Goal: Find specific page/section: Find specific page/section

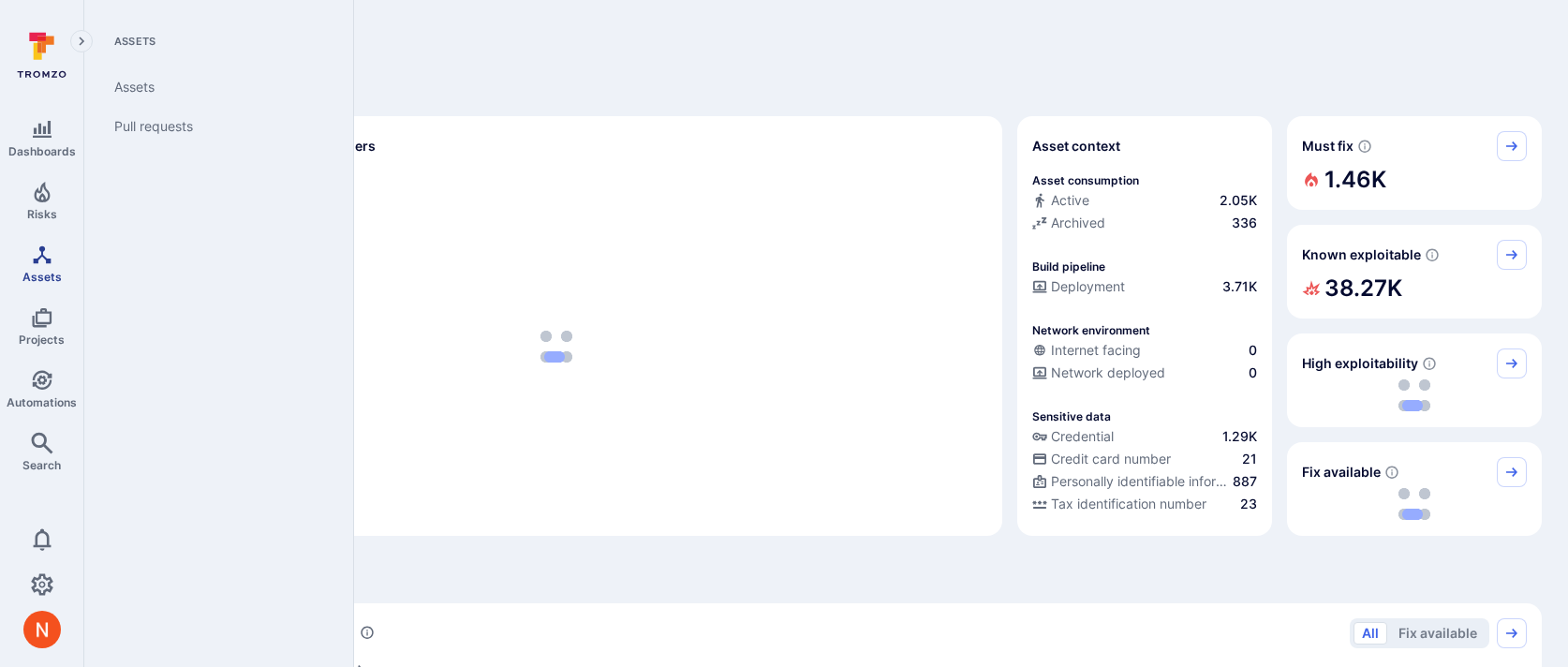
click at [39, 272] on span "Assets" at bounding box center [42, 276] width 39 height 14
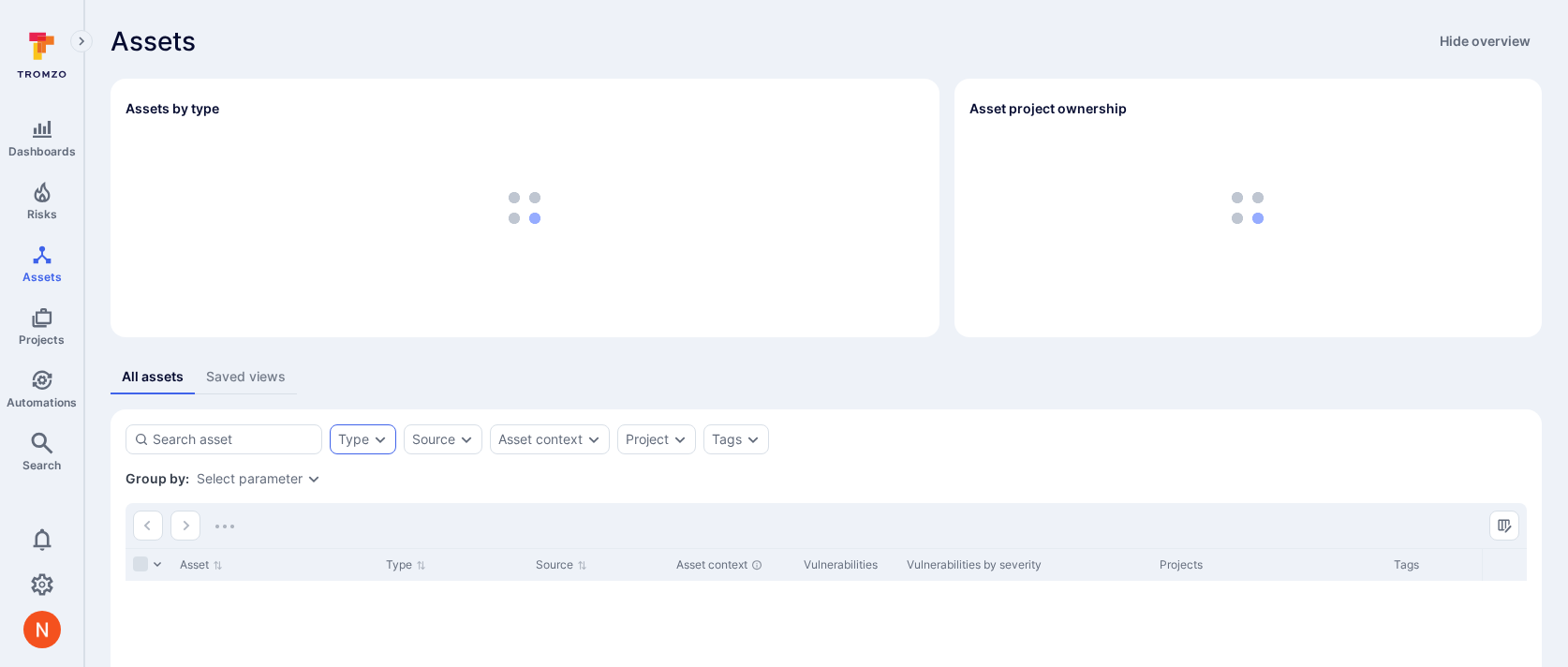
click at [356, 440] on div "Type" at bounding box center [354, 438] width 31 height 15
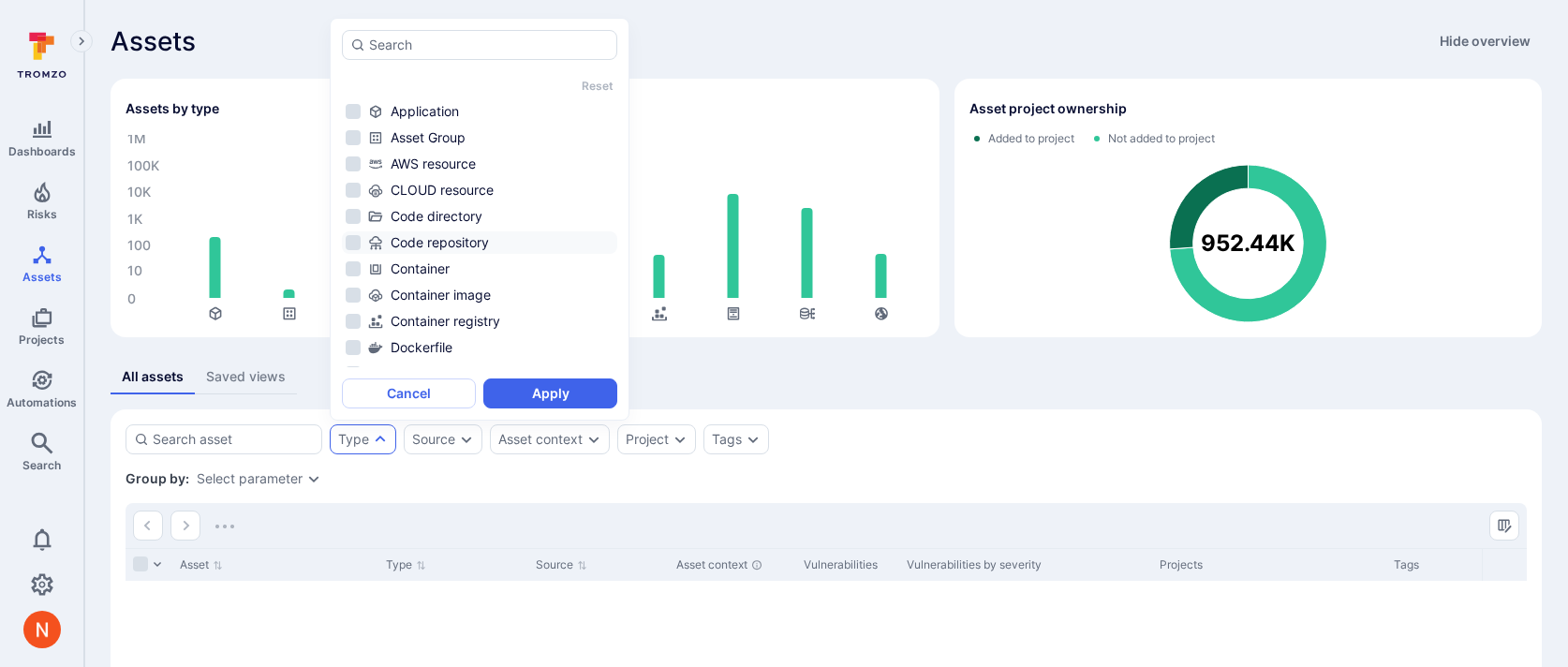
click at [468, 242] on div "Code repository" at bounding box center [490, 242] width 245 height 19
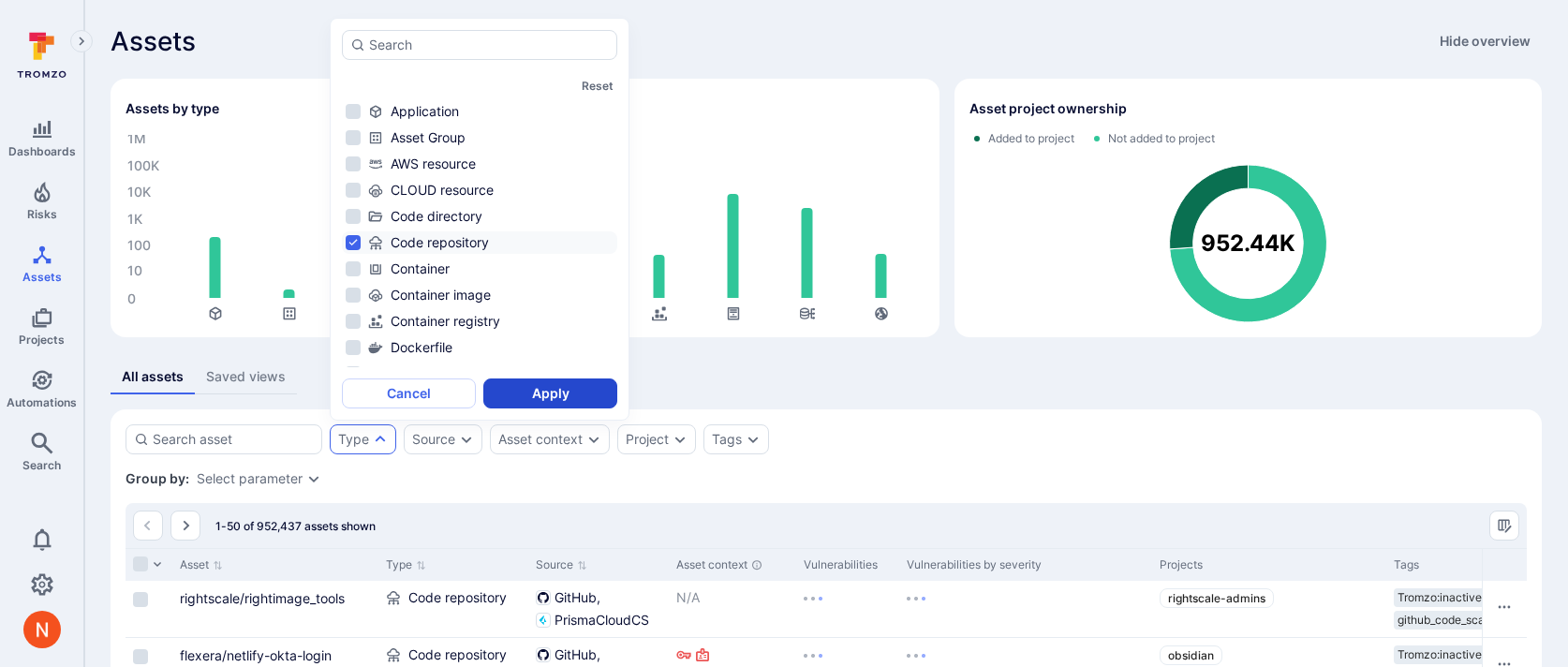
click at [530, 393] on button "Apply" at bounding box center [550, 393] width 134 height 30
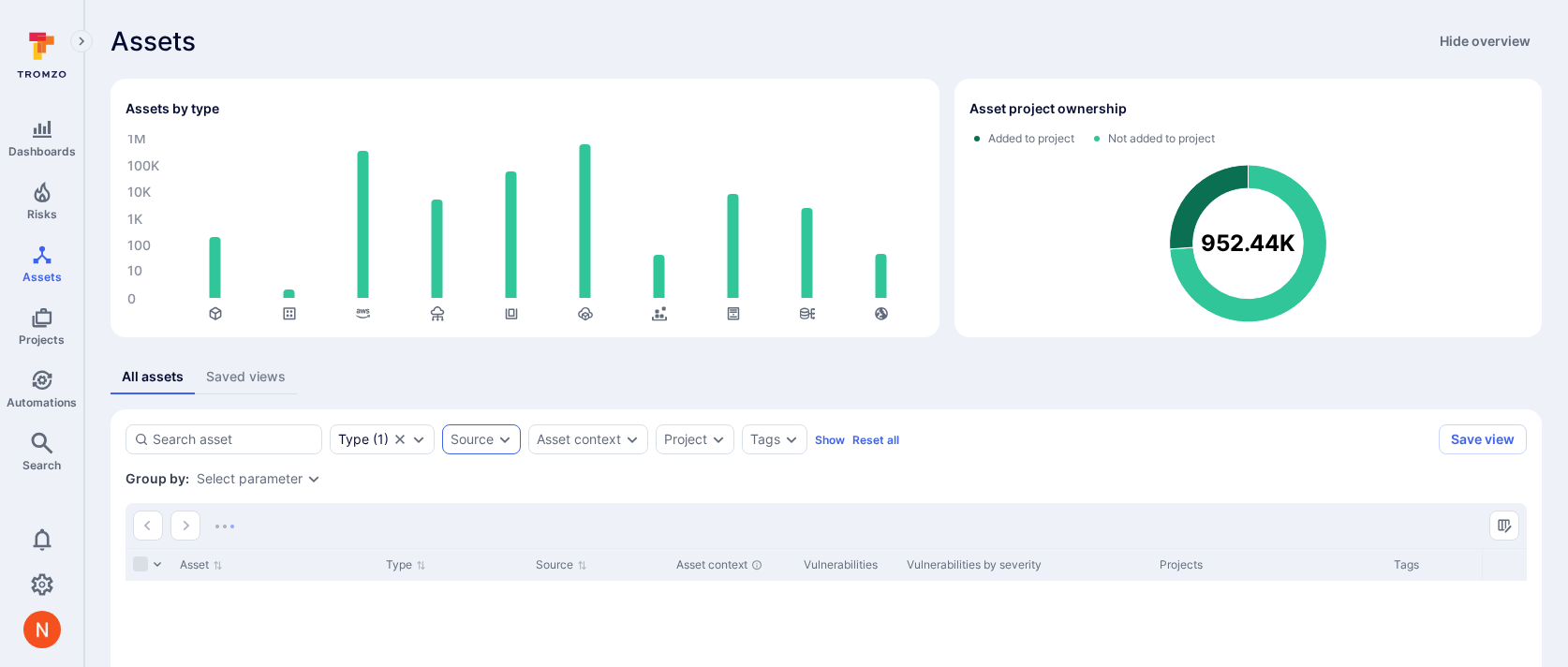
click at [512, 426] on div "Source" at bounding box center [482, 438] width 79 height 30
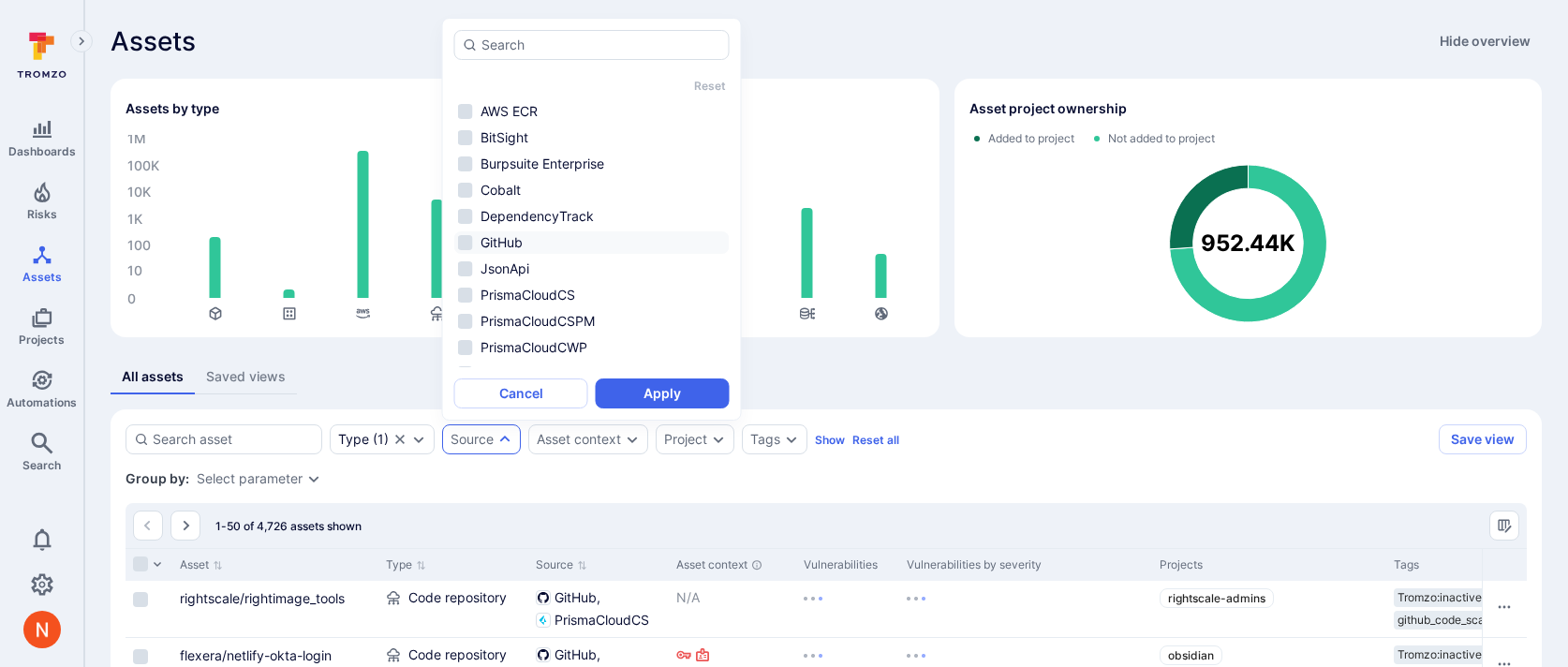
click at [518, 241] on li "GitHub" at bounding box center [592, 242] width 275 height 22
click at [647, 388] on button "Apply" at bounding box center [662, 393] width 134 height 30
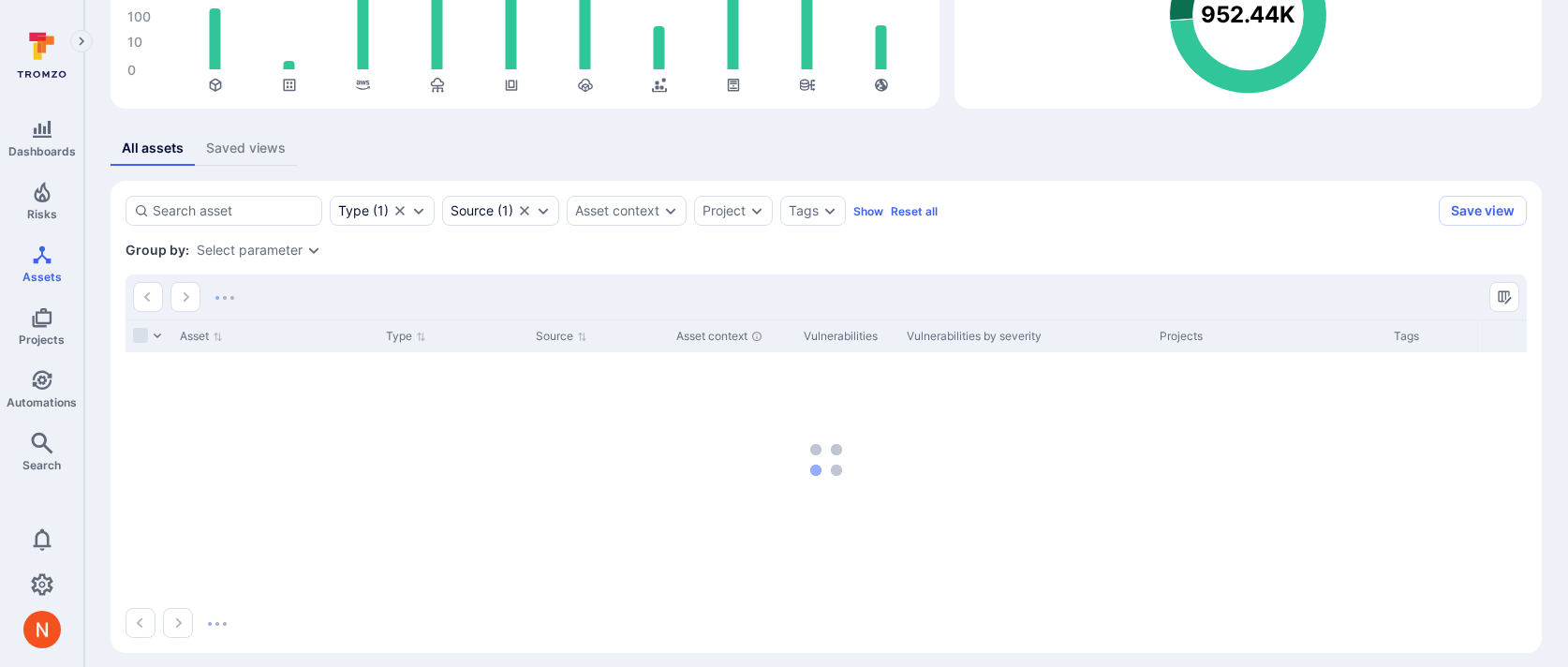
scroll to position [240, 0]
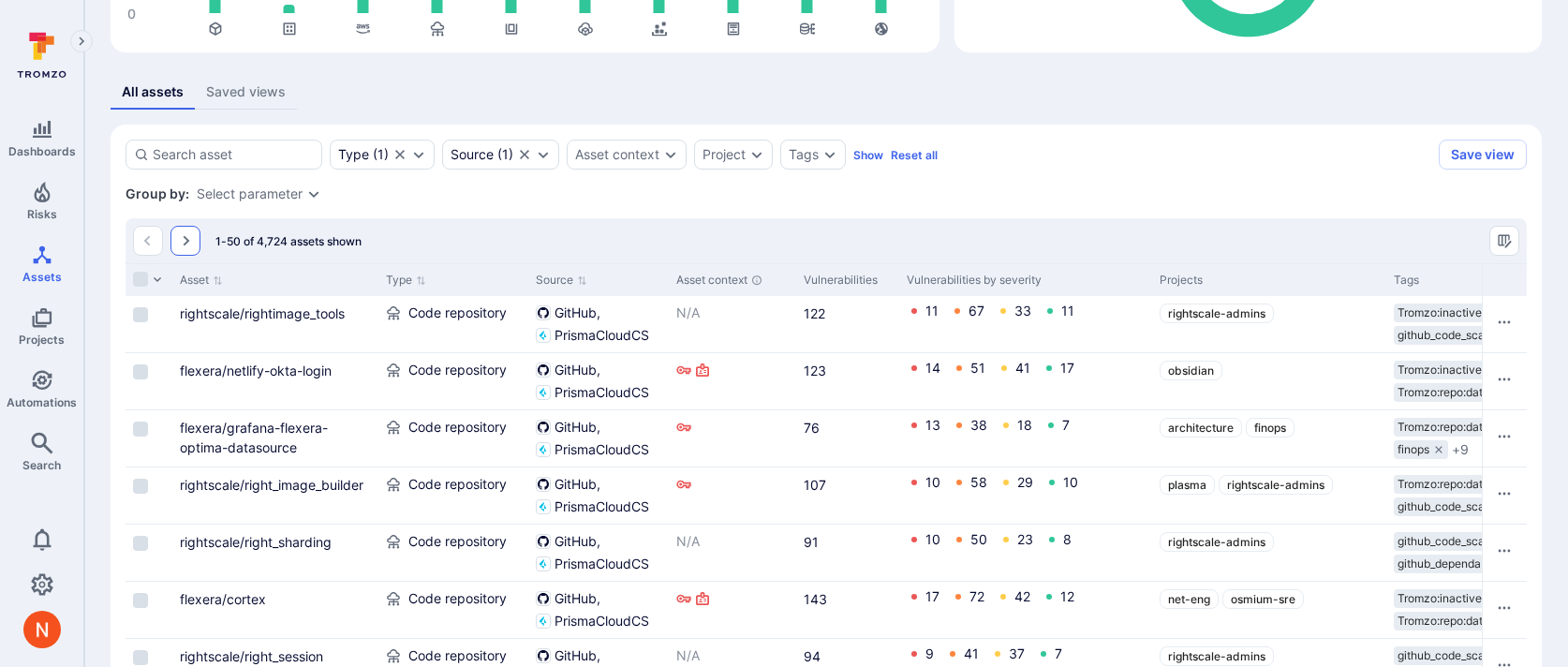
click at [189, 228] on button "Go to the next page" at bounding box center [186, 240] width 30 height 30
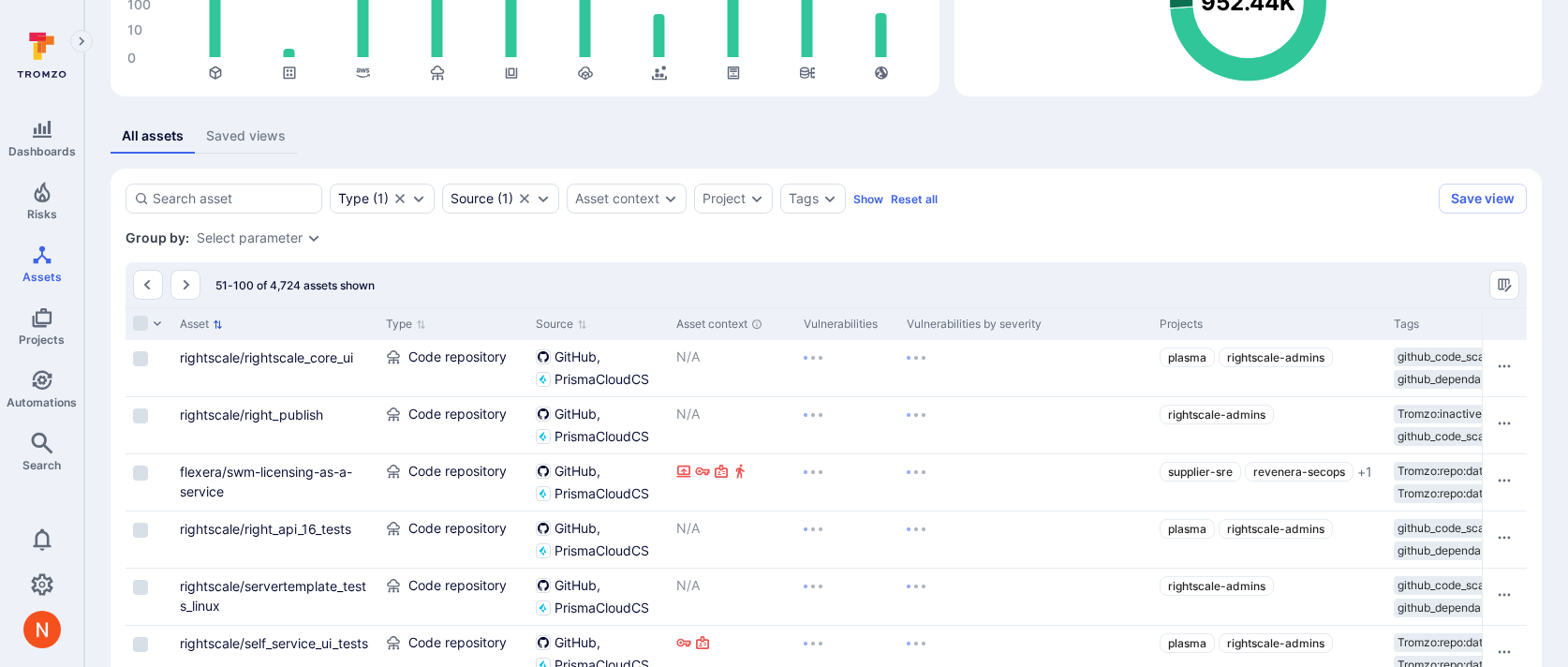
scroll to position [285, 0]
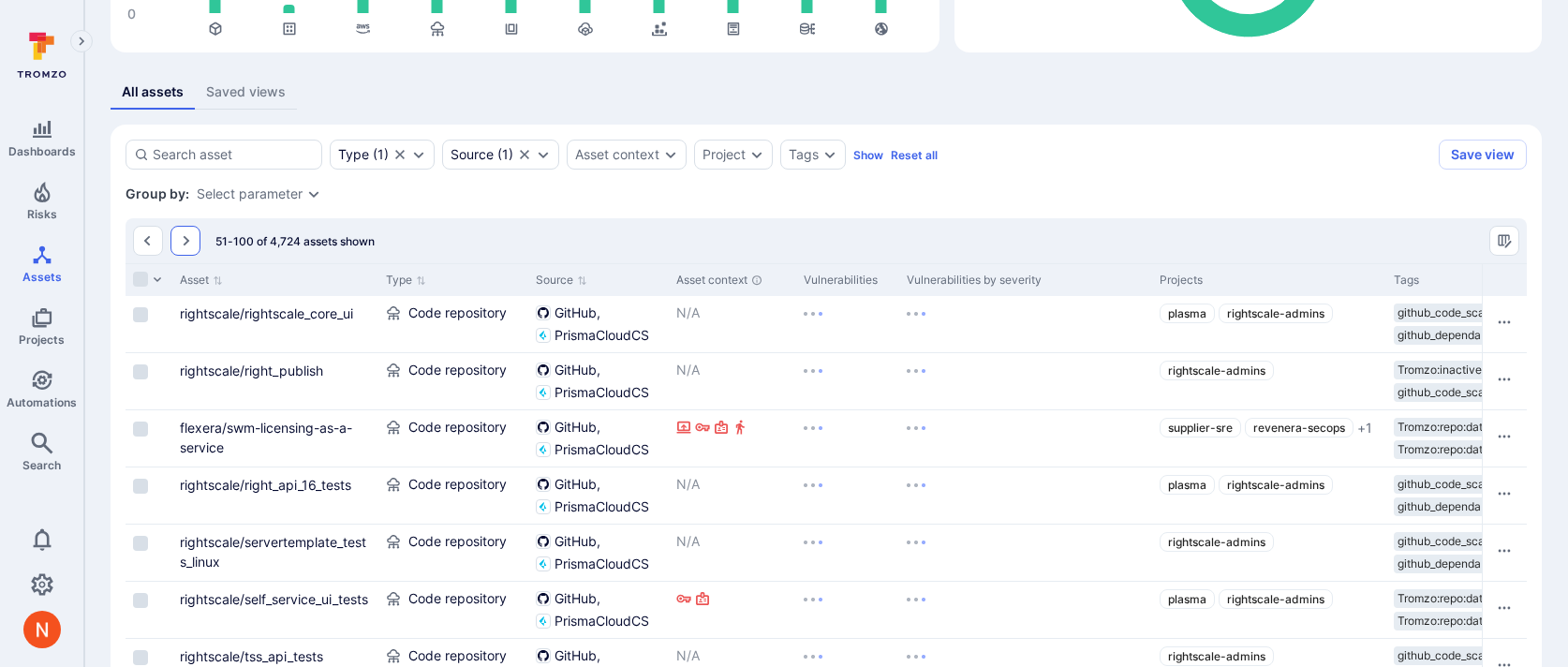
click at [182, 241] on icon "Go to the next page" at bounding box center [185, 240] width 15 height 15
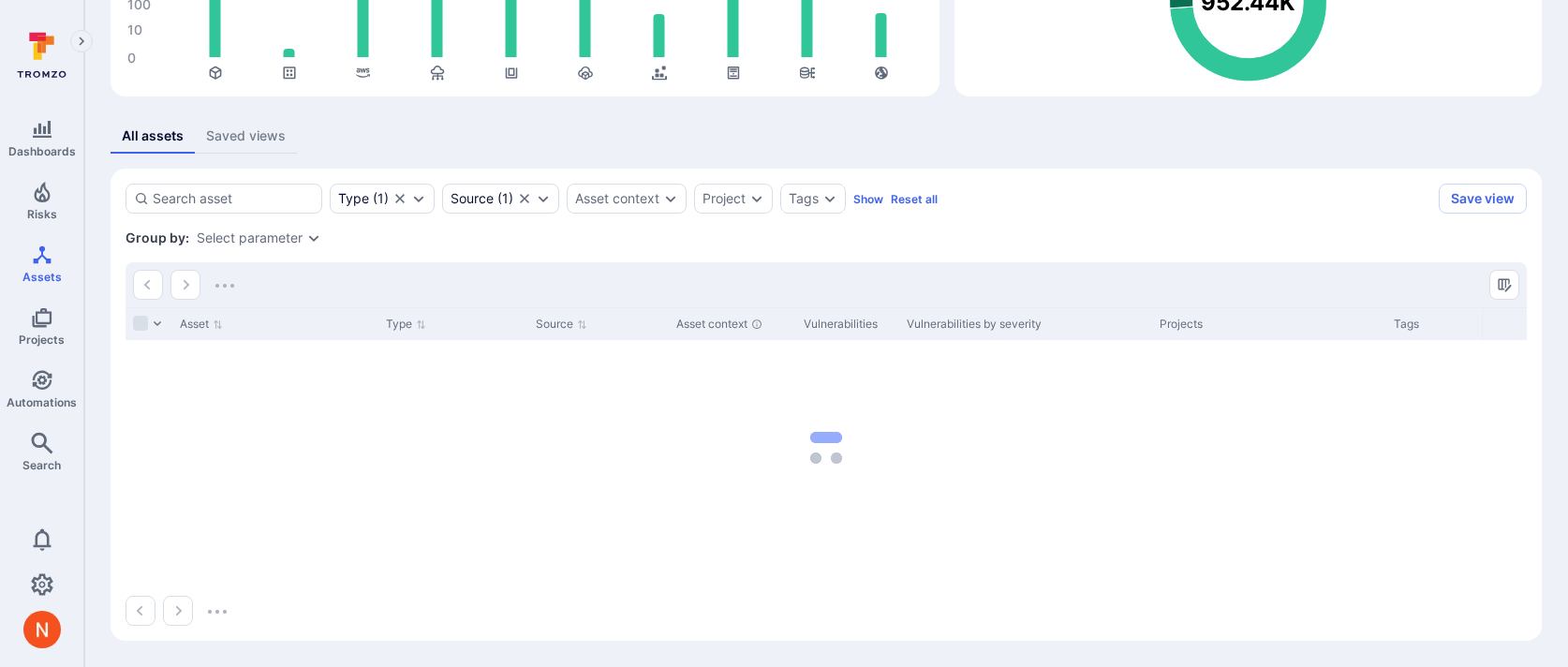
scroll to position [240, 0]
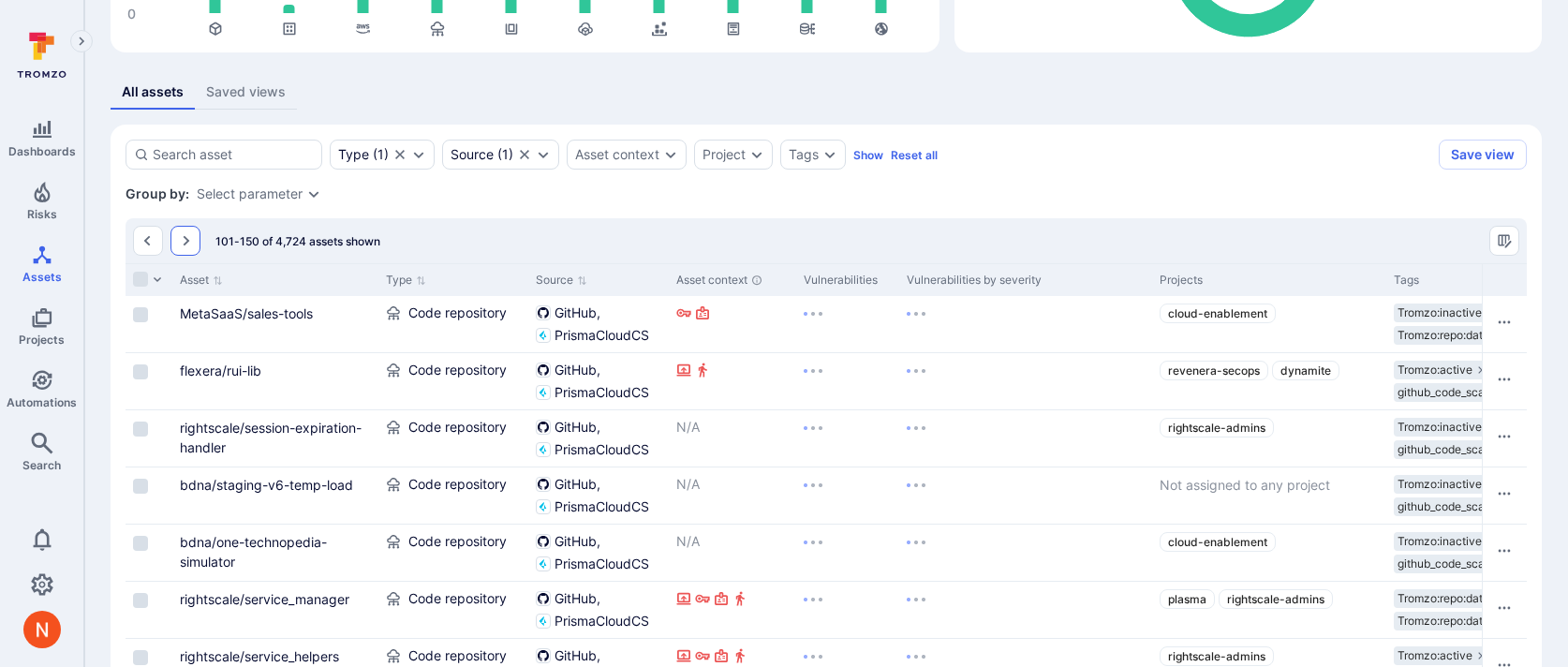
click at [192, 244] on icon "Go to the next page" at bounding box center [185, 240] width 15 height 15
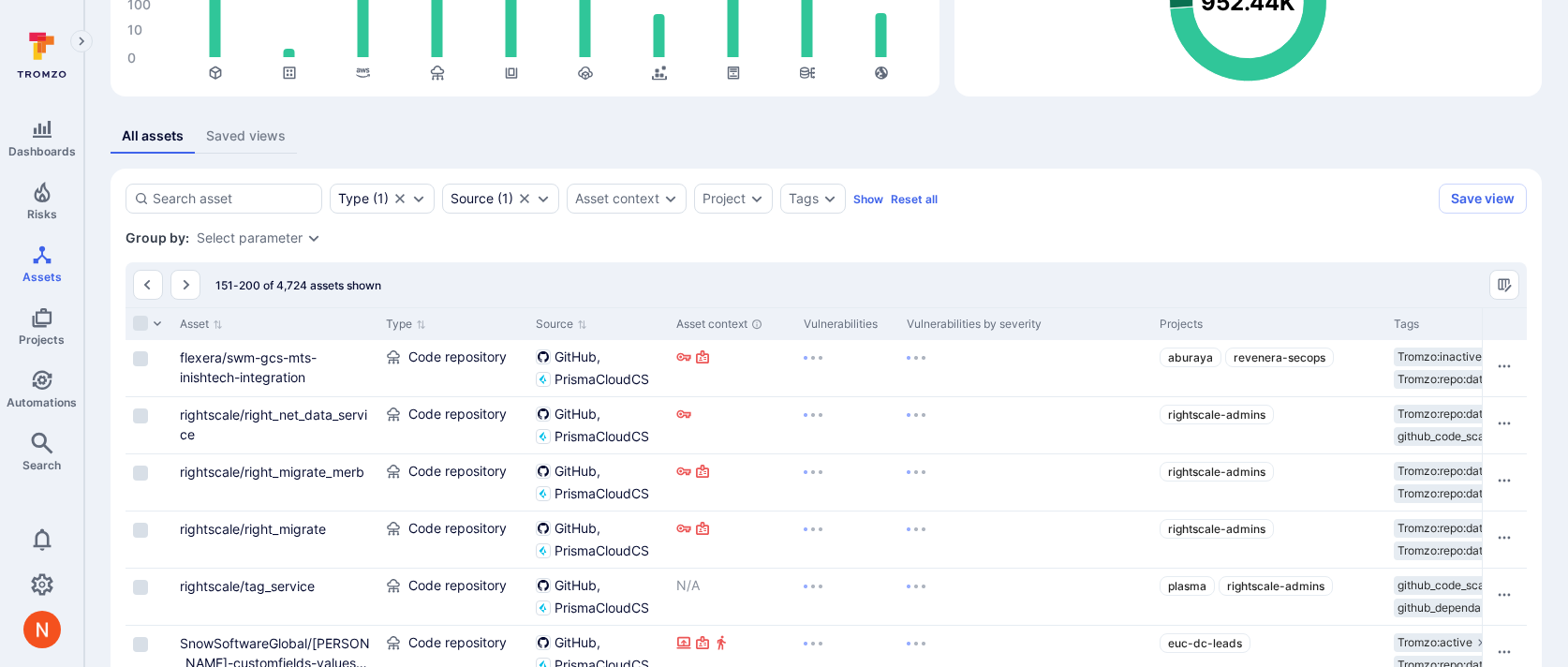
scroll to position [285, 0]
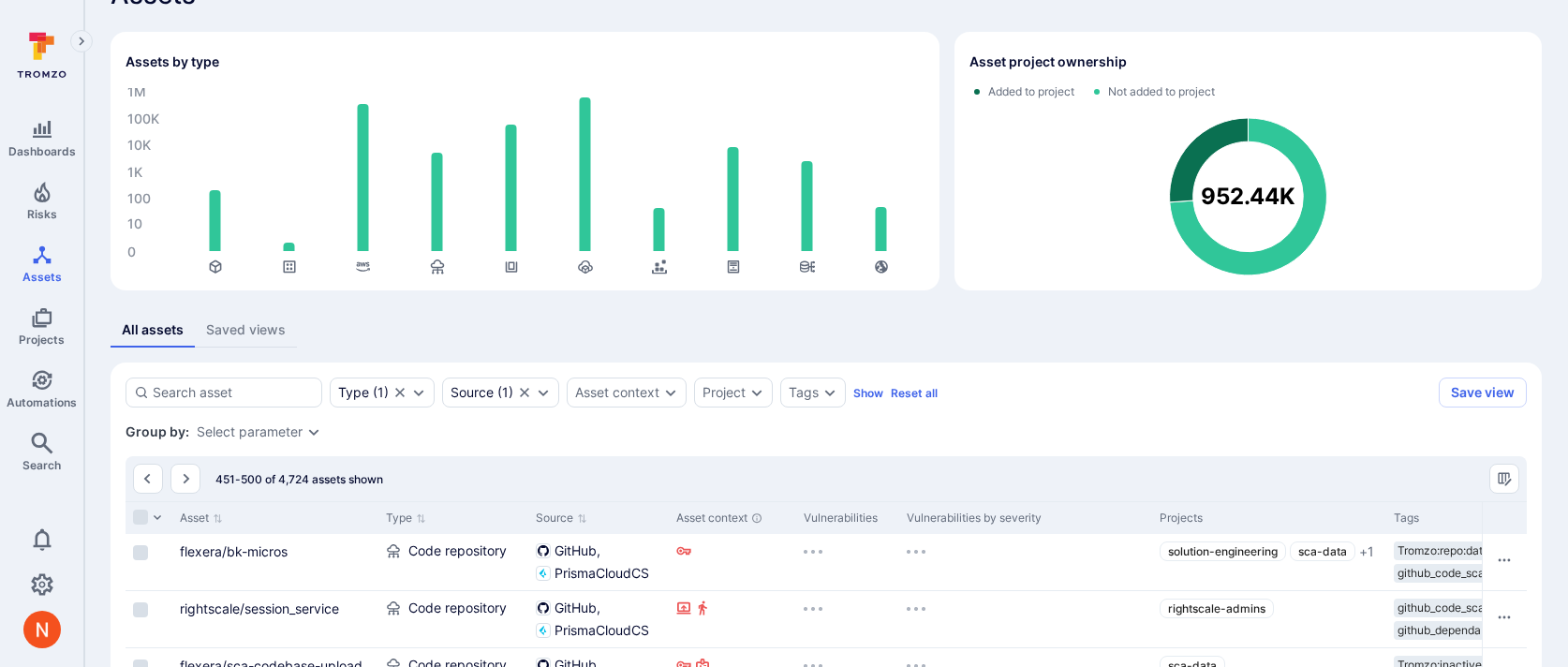
scroll to position [62, 0]
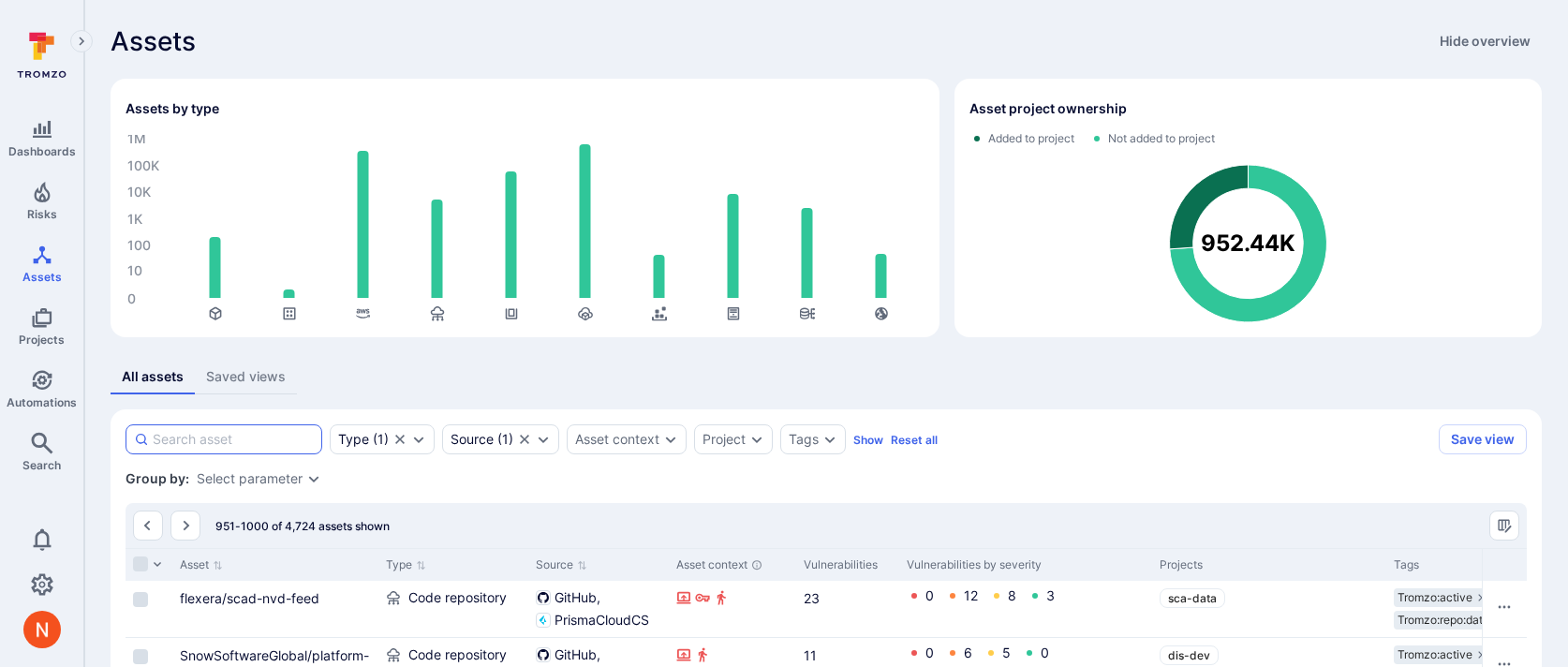
click at [209, 439] on input at bounding box center [233, 438] width 161 height 19
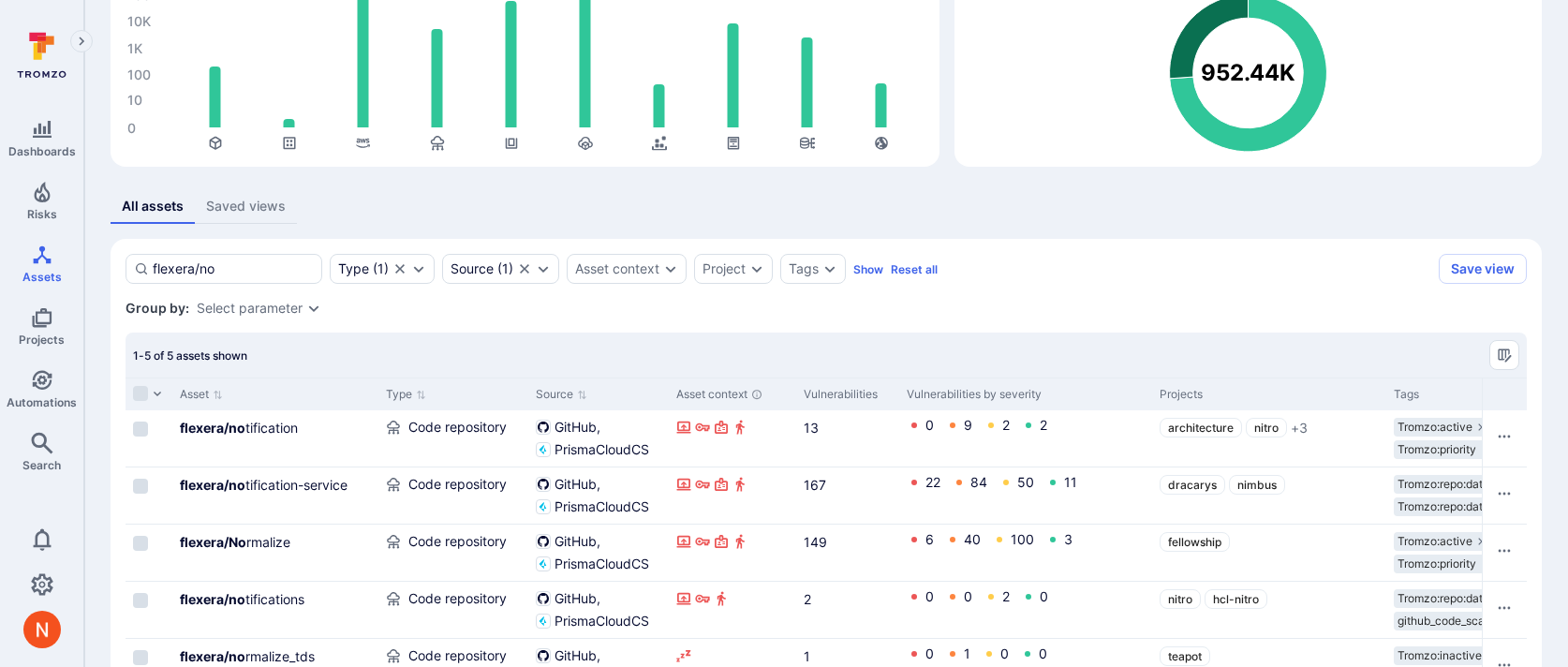
scroll to position [239, 0]
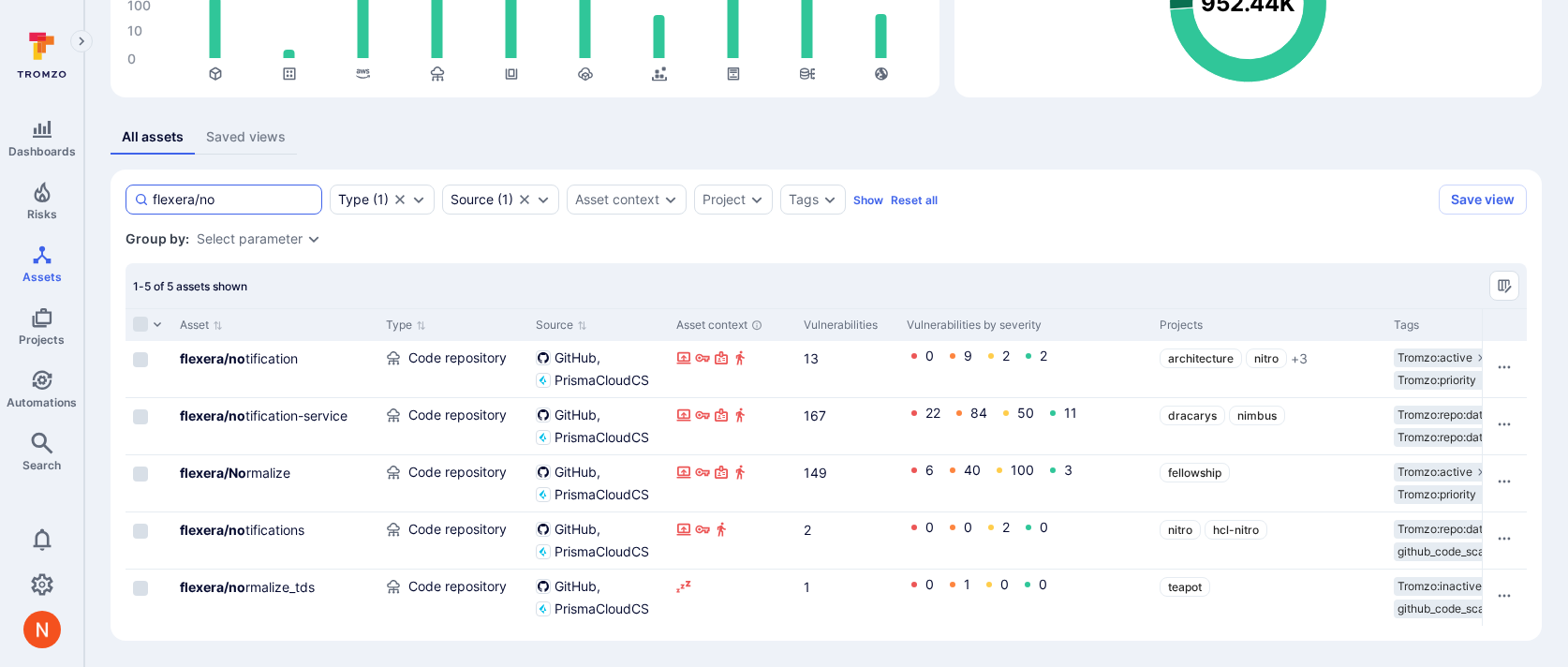
click at [211, 203] on input "flexera/no" at bounding box center [233, 199] width 161 height 19
type input "f"
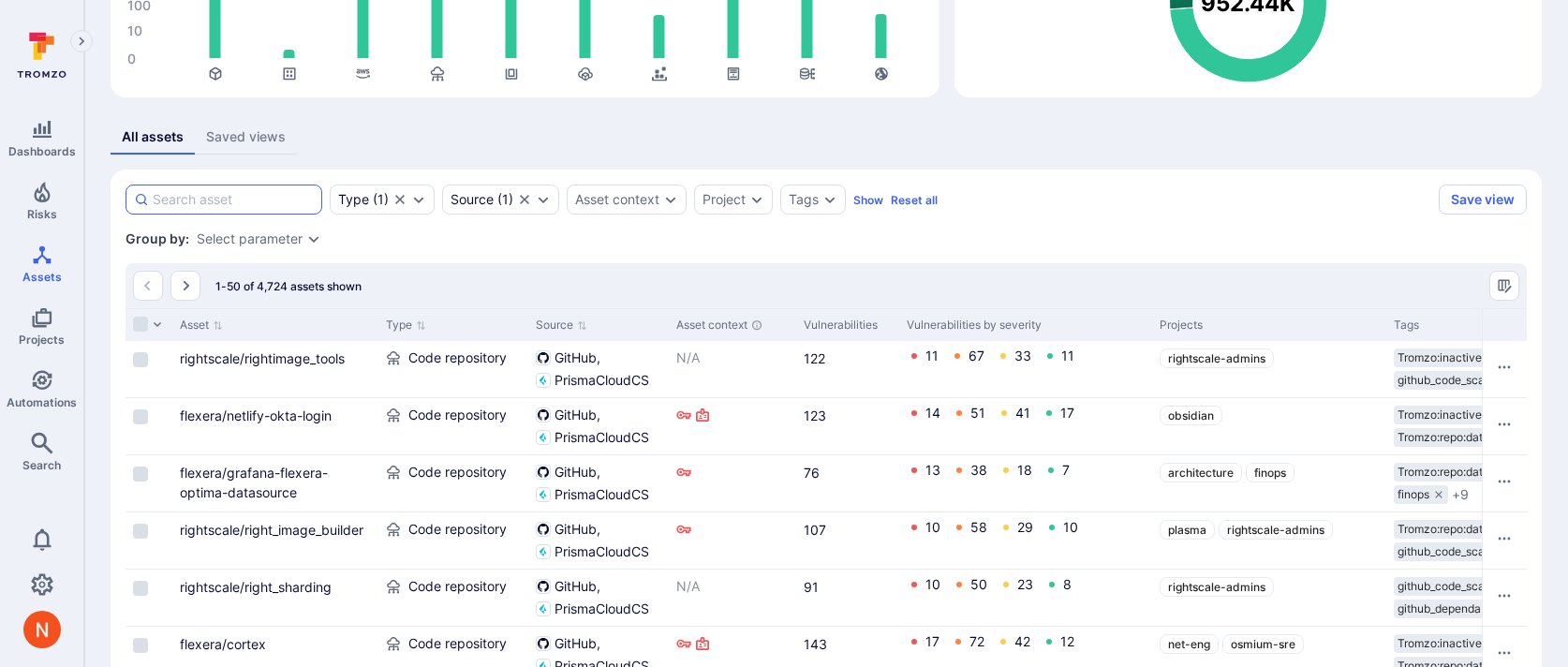
paste input "SnowSoftwareGlobal/dis-ds-multifilter"
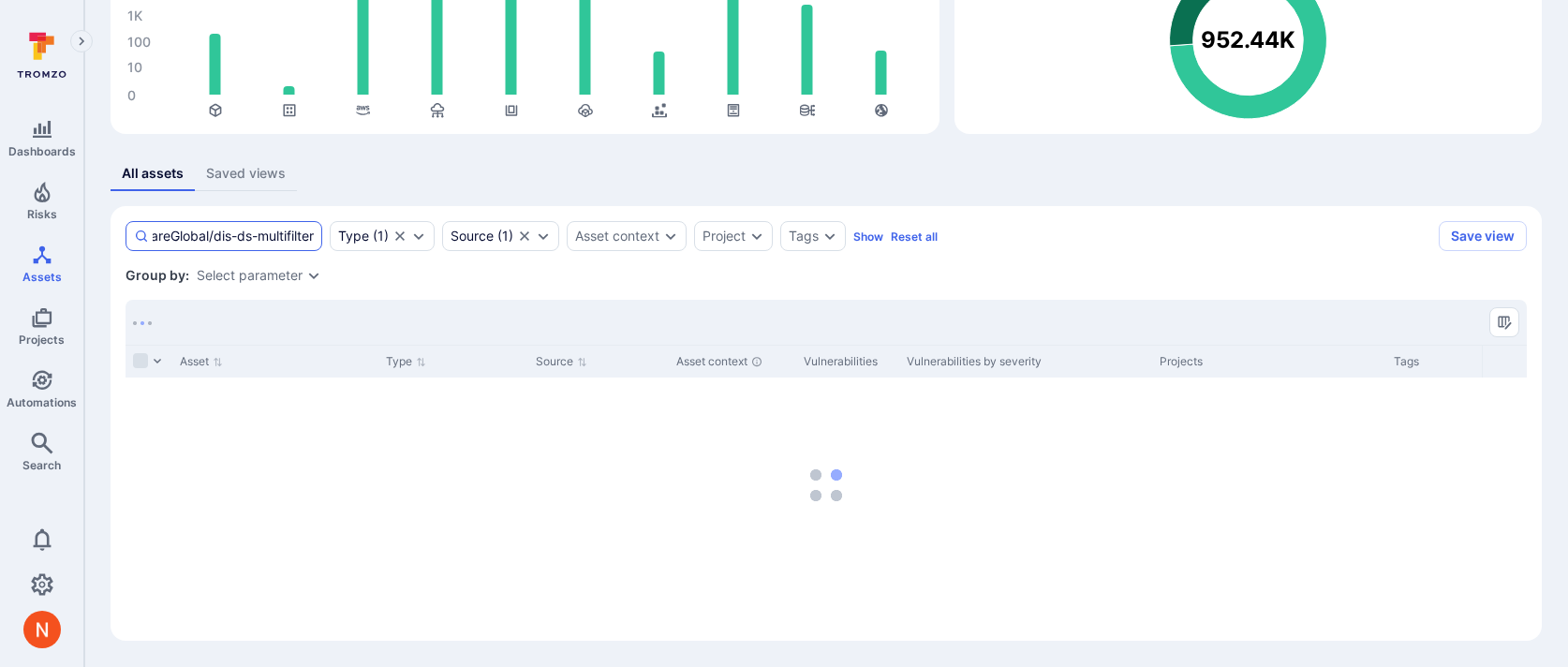
scroll to position [203, 0]
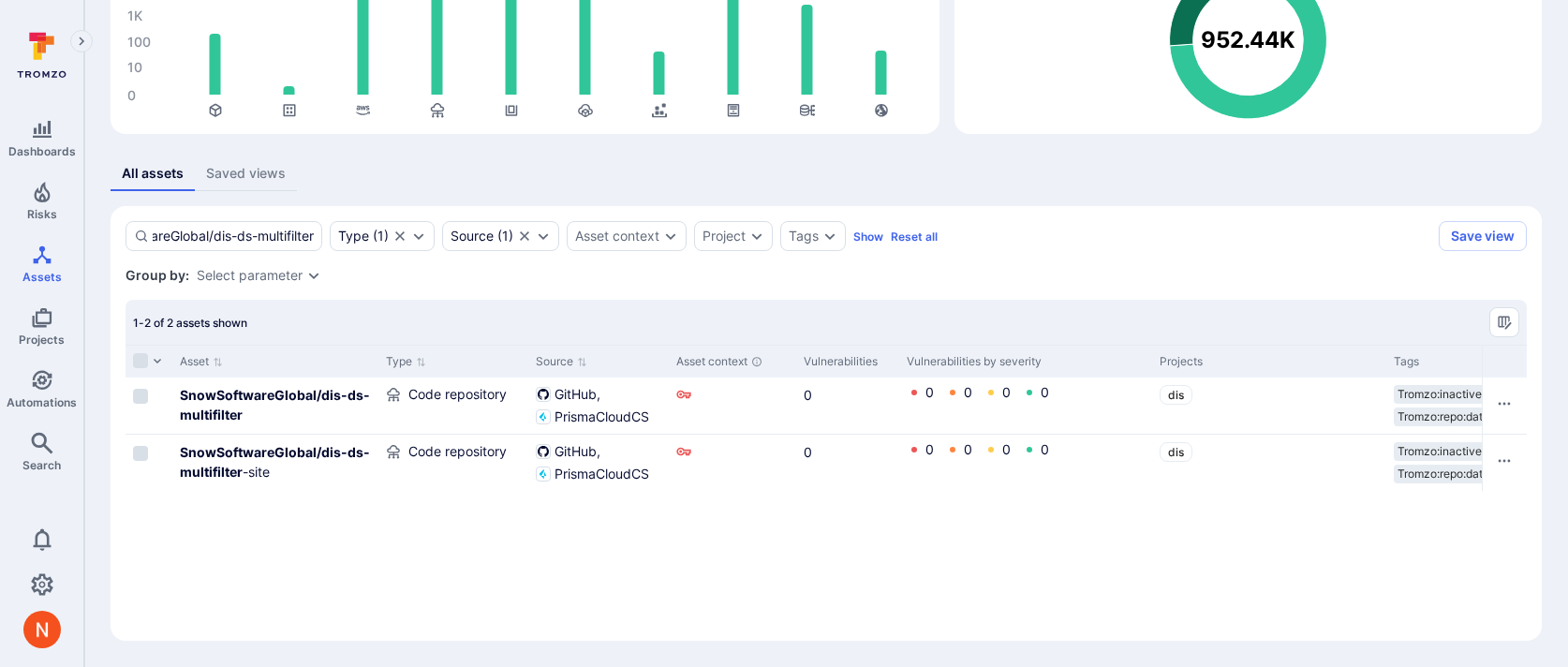
type input "SnowSoftwareGlobal/dis-ds-multifilter"
drag, startPoint x: 400, startPoint y: 239, endPoint x: 259, endPoint y: 249, distance: 141.4
click at [259, 249] on div "SnowSoftwareGlobal/dis-ds-multifilter Type ( 1 ) Source ( 1 ) Asset context Pro…" at bounding box center [530, 235] width 812 height 30
click at [260, 236] on input "SnowSoftwareGlobal/dis-ds-multifilter" at bounding box center [233, 235] width 161 height 19
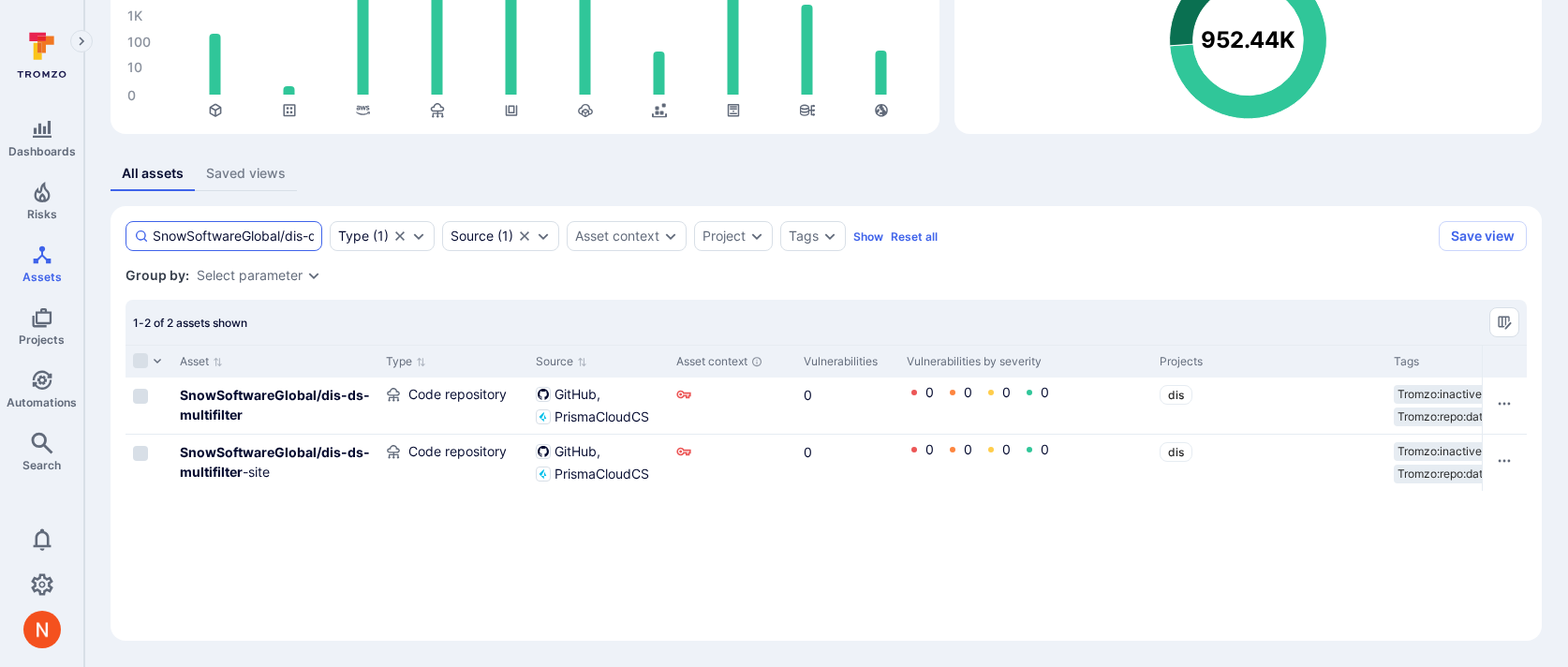
click at [260, 236] on input "SnowSoftwareGlobal/dis-ds-multifilter" at bounding box center [233, 235] width 161 height 19
